Goal: Navigation & Orientation: Go to known website

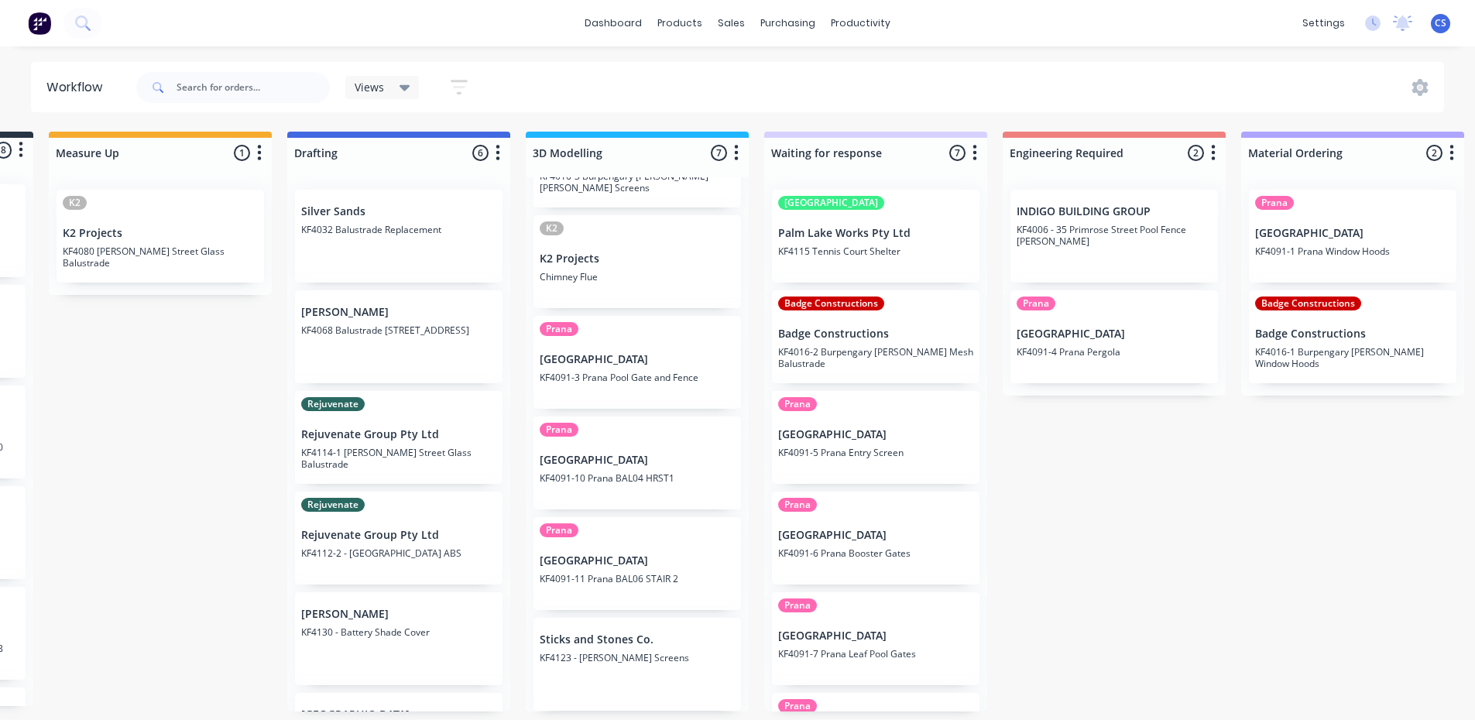
scroll to position [75, 0]
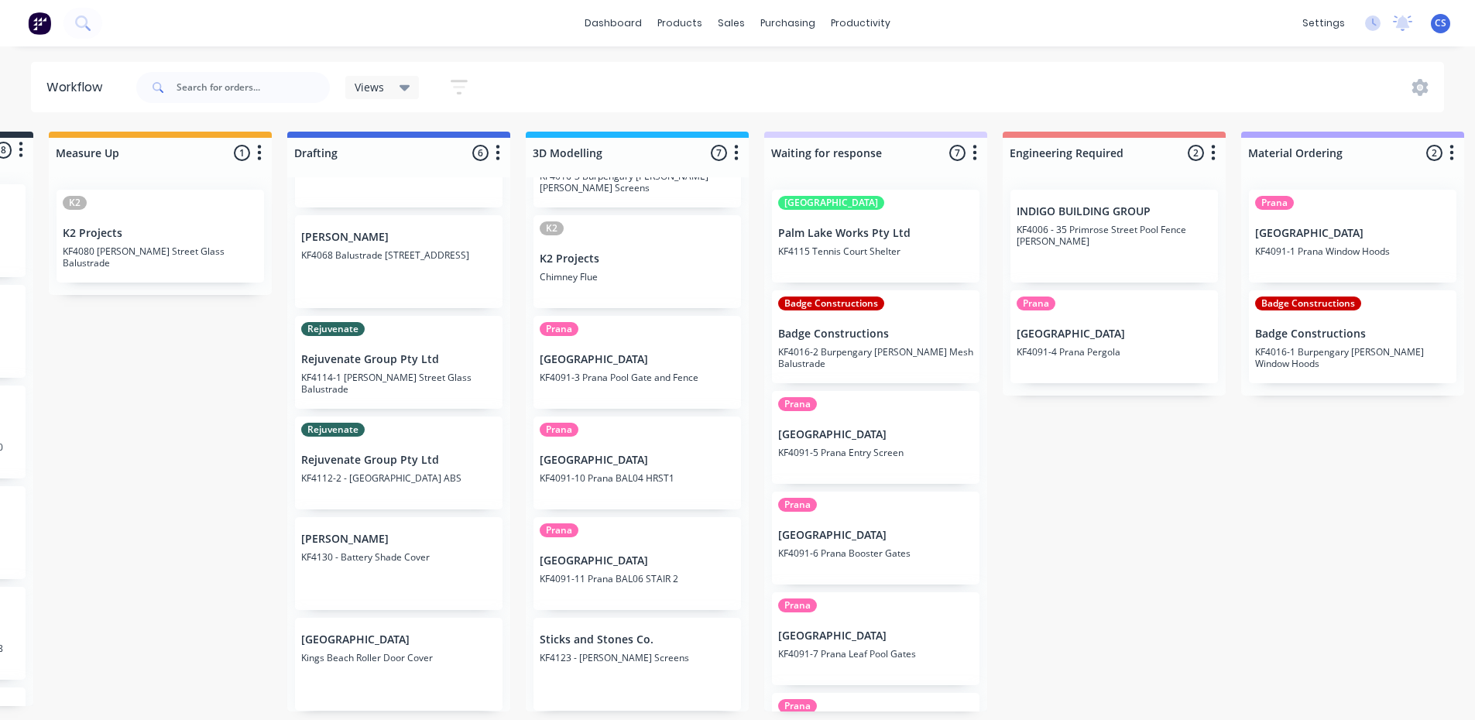
click at [387, 249] on p "KF4068 Balustrade [STREET_ADDRESS]" at bounding box center [398, 255] width 195 height 12
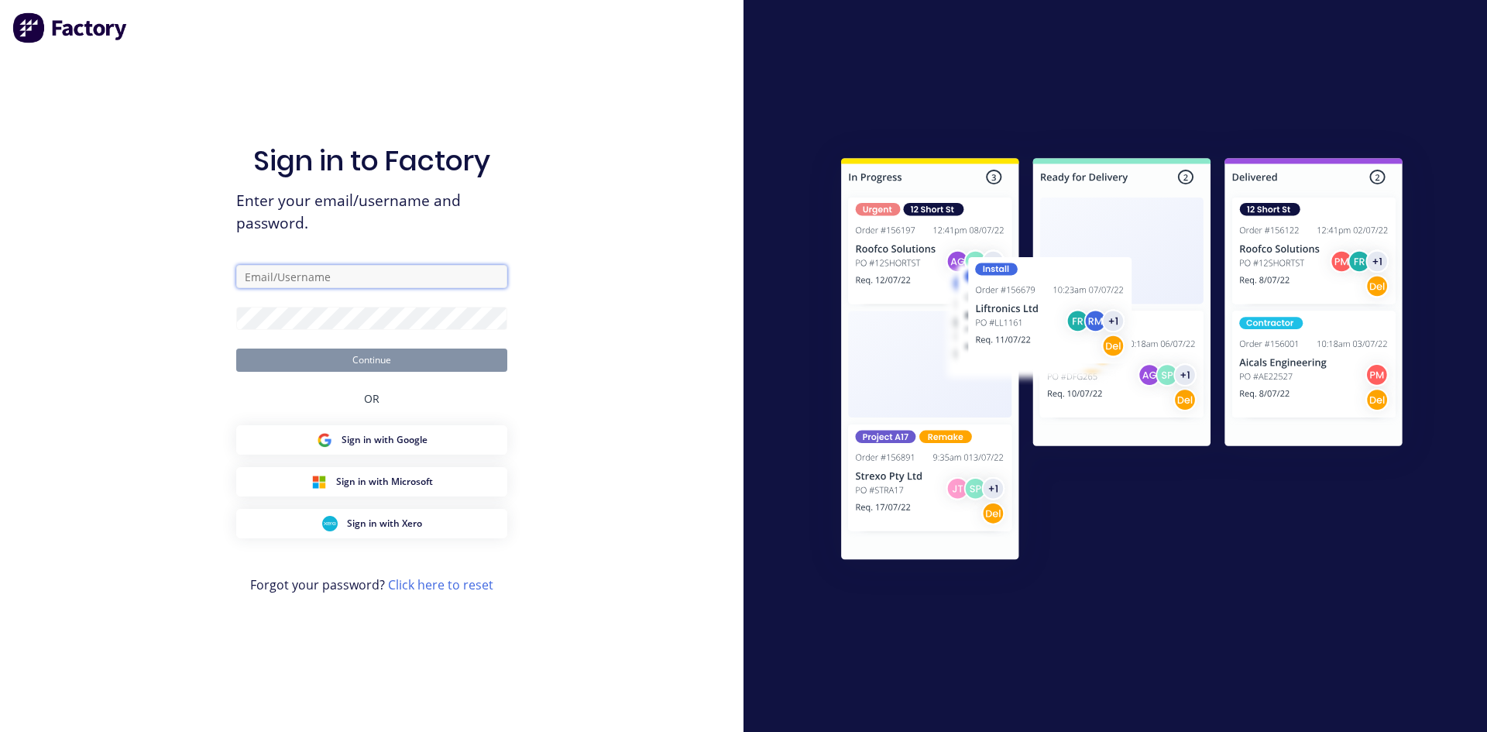
click at [347, 271] on input "text" at bounding box center [371, 276] width 271 height 23
click at [0, 719] on com-1password-button at bounding box center [0, 732] width 0 height 0
click at [366, 280] on input "text" at bounding box center [371, 276] width 271 height 23
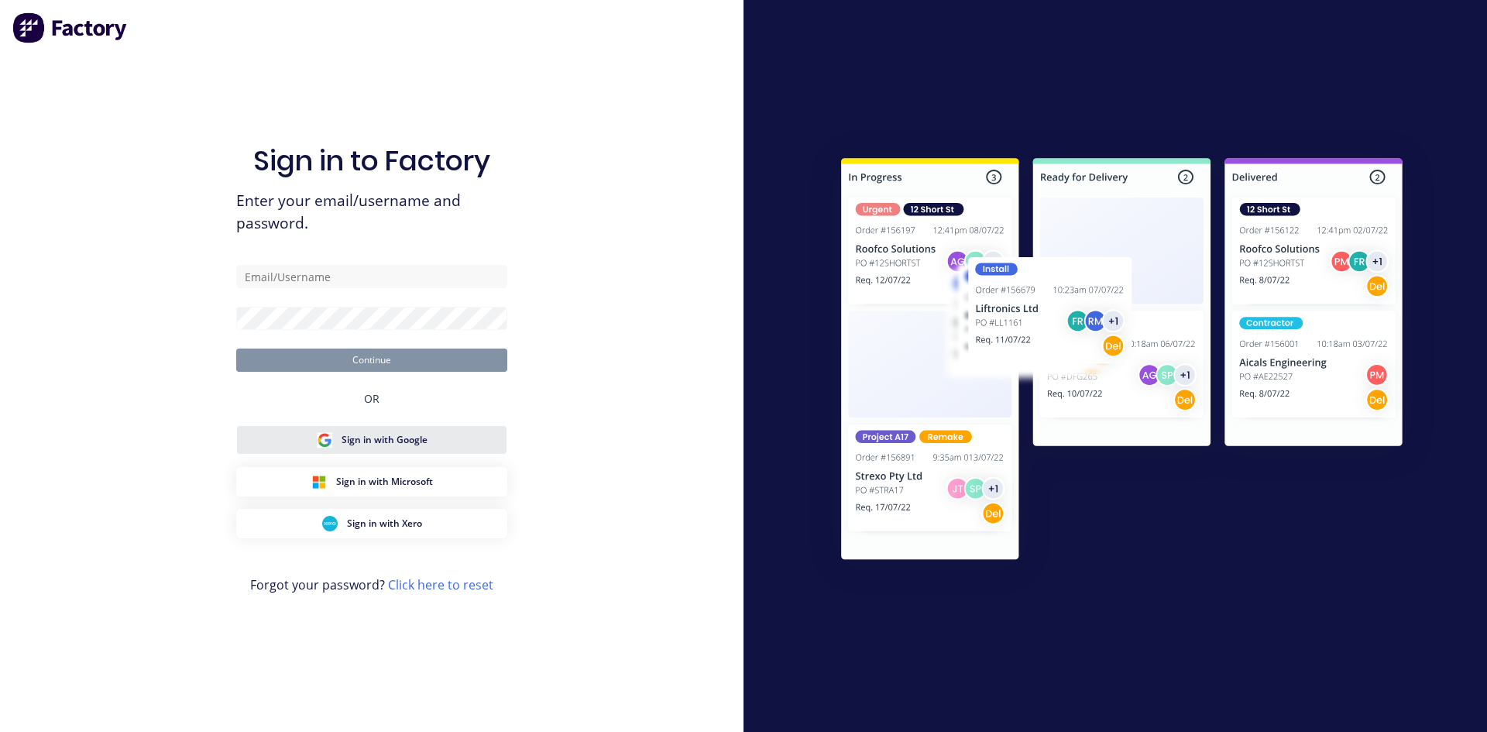
click at [400, 447] on span "Sign in with Google" at bounding box center [384, 440] width 86 height 14
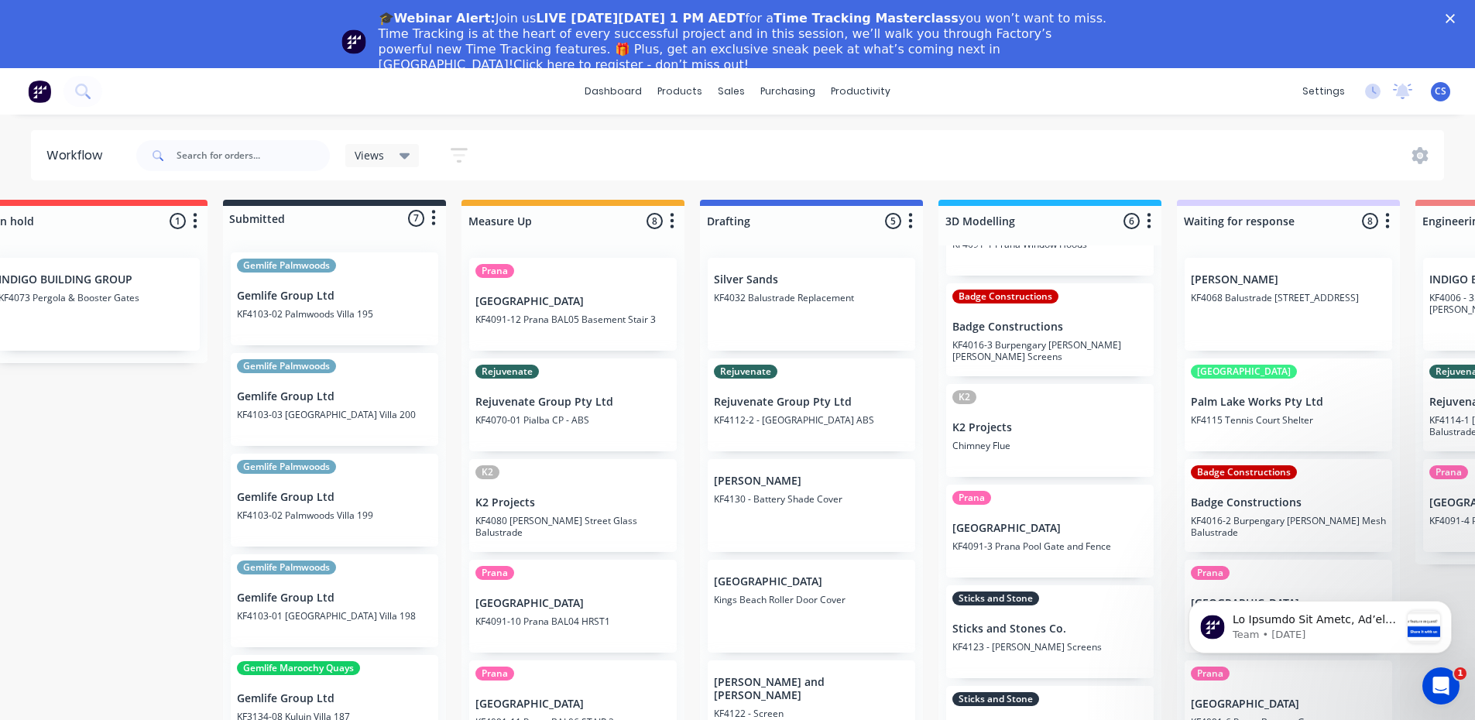
scroll to position [71, 49]
